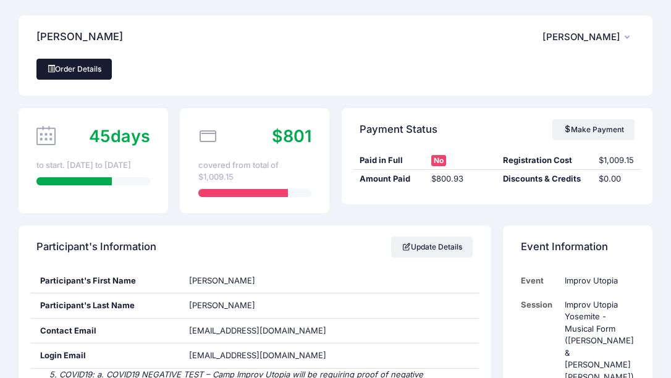
click at [93, 73] on link "Order Details" at bounding box center [73, 69] width 75 height 21
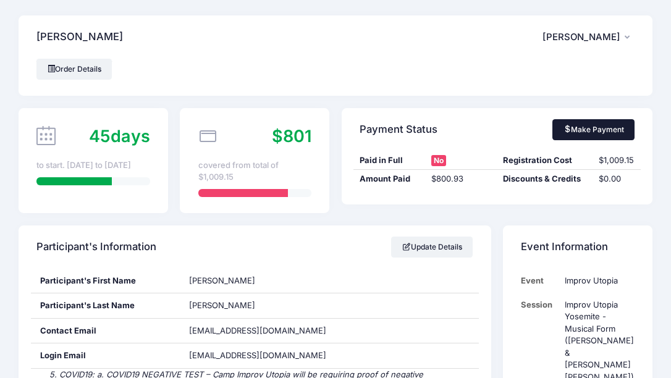
click at [606, 125] on link "Make Payment" at bounding box center [594, 129] width 82 height 21
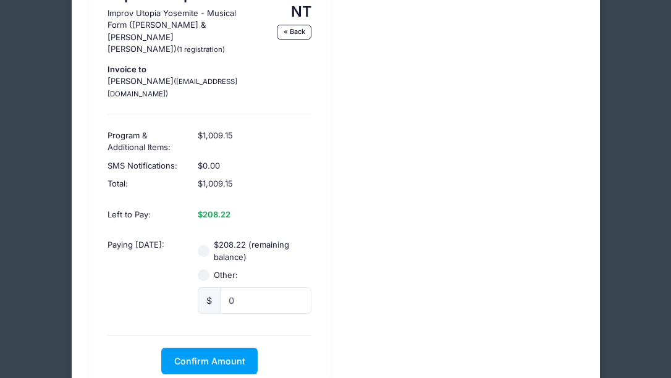
scroll to position [125, 0]
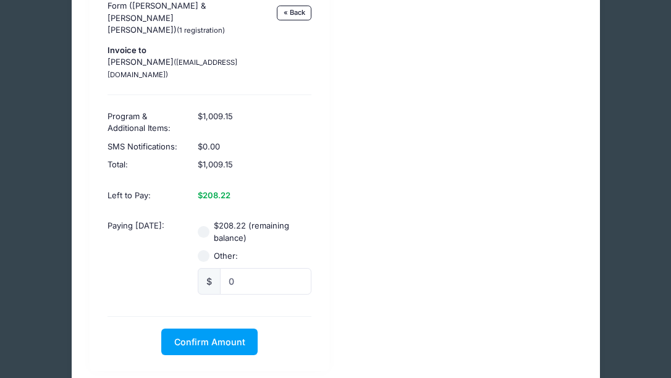
click at [203, 226] on input "$208.22 (remaining balance)" at bounding box center [204, 232] width 12 height 12
radio input "true"
click at [211, 337] on span "Confirm Amount" at bounding box center [209, 342] width 71 height 11
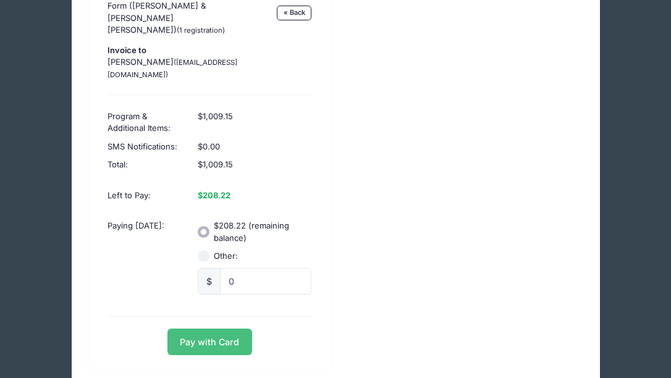
click at [211, 329] on button "Pay with Card" at bounding box center [210, 342] width 85 height 27
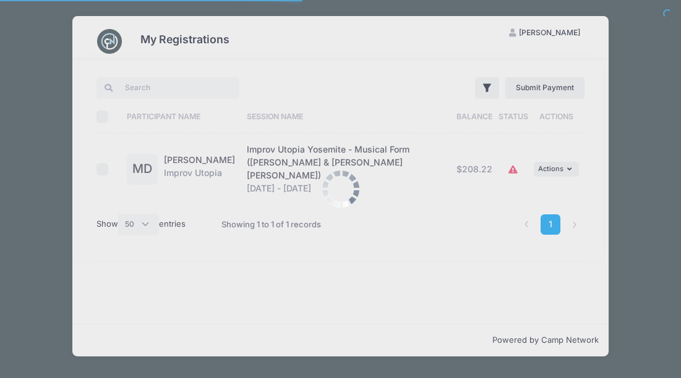
select select "50"
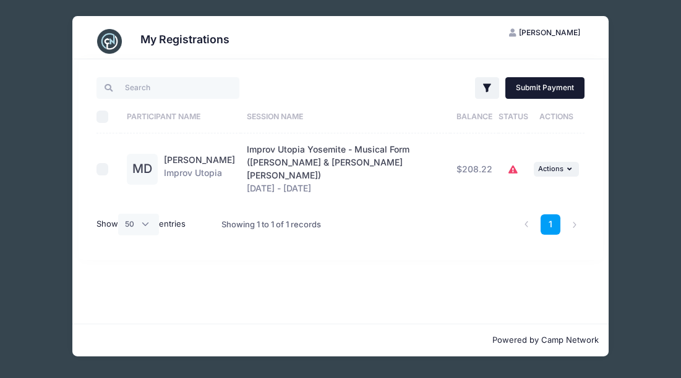
click at [553, 90] on link "Submit Payment" at bounding box center [545, 87] width 80 height 21
checkbox input "true"
